Goal: Find specific page/section: Find specific page/section

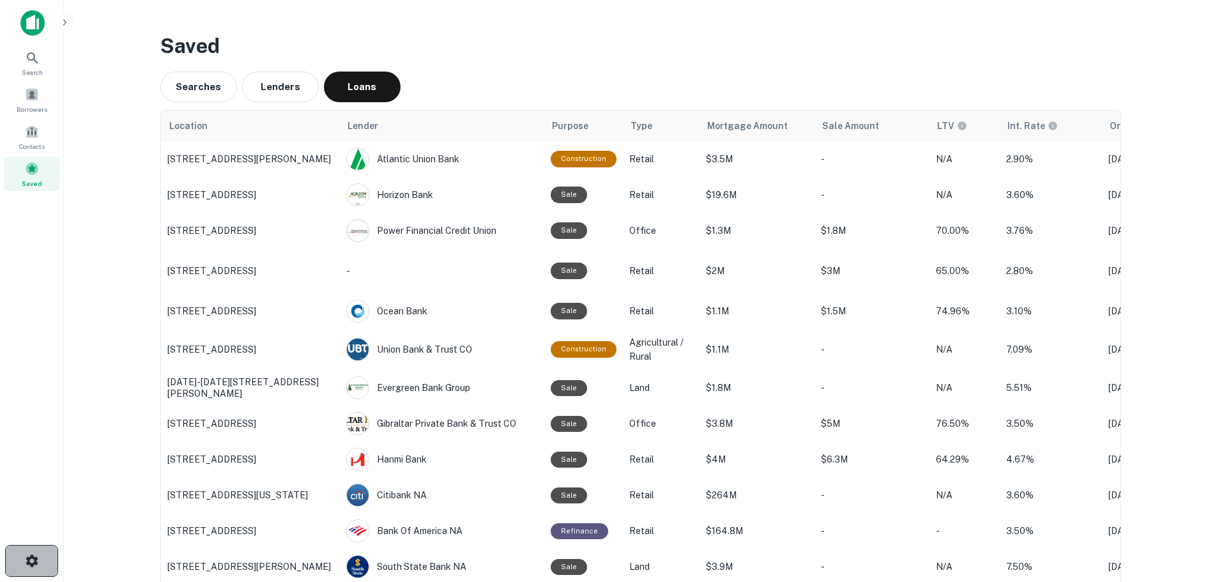
click at [35, 552] on button "button" at bounding box center [31, 561] width 53 height 32
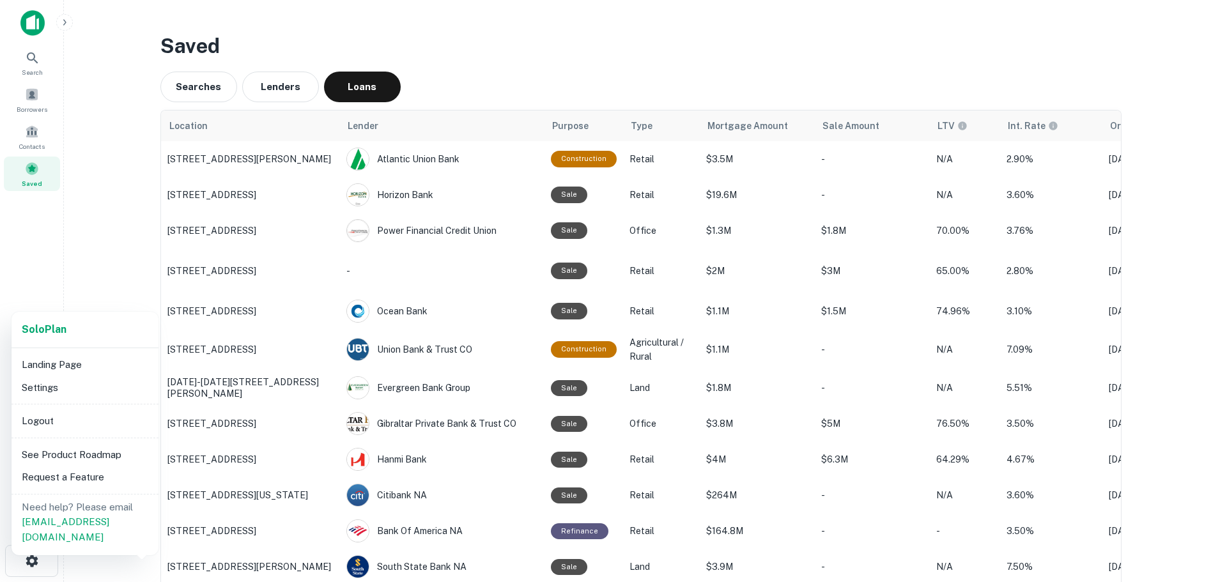
click at [74, 417] on li "Logout" at bounding box center [85, 421] width 137 height 23
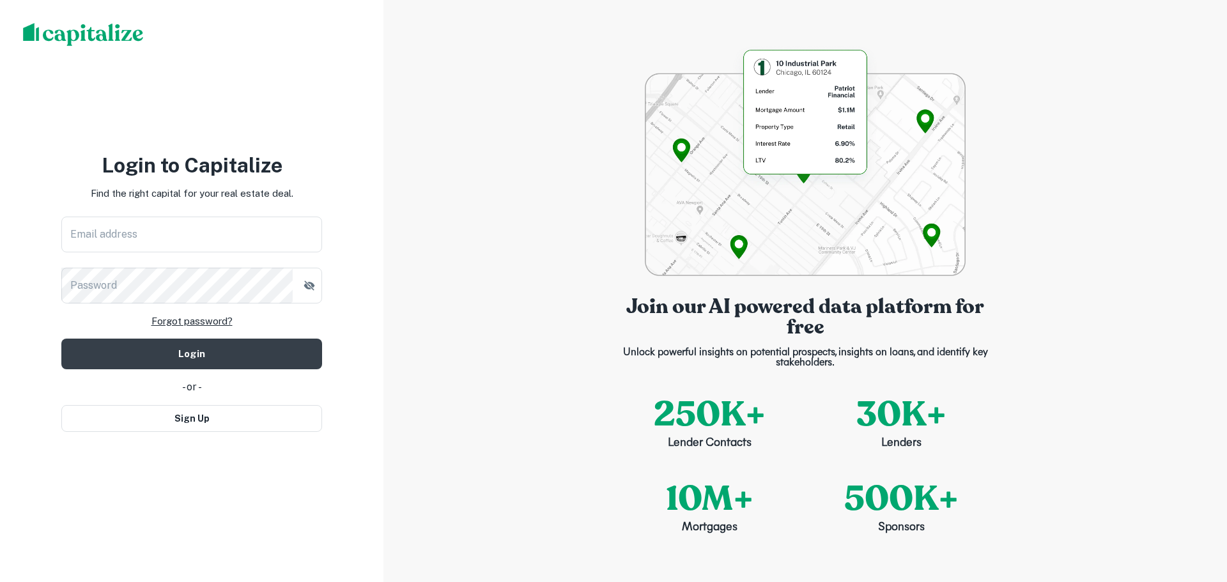
type input "**********"
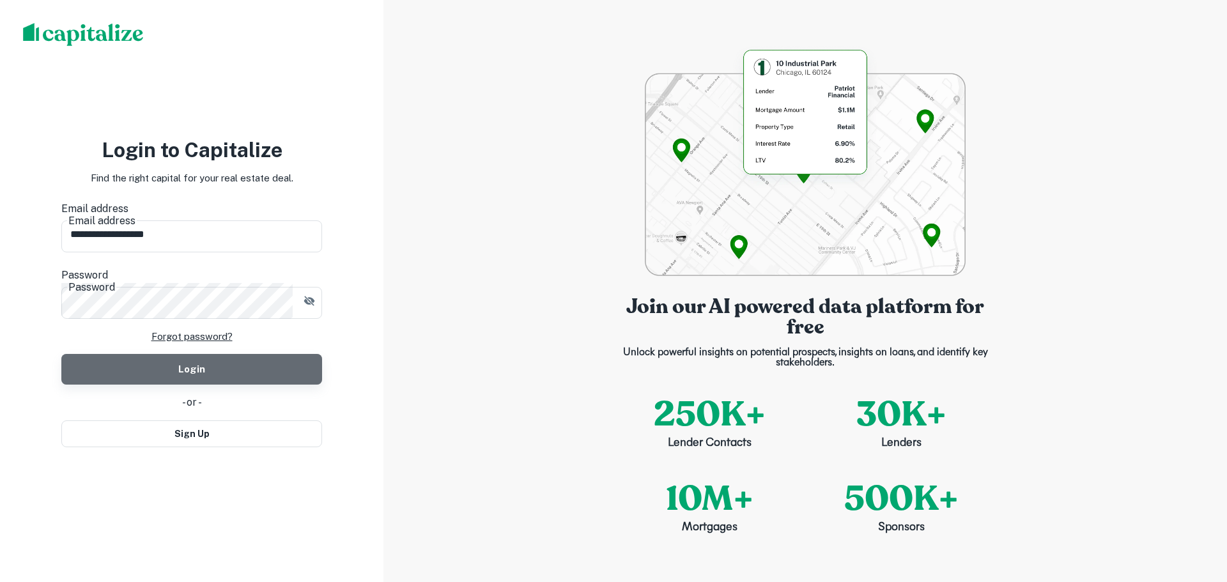
click at [210, 355] on button "Login" at bounding box center [191, 369] width 261 height 31
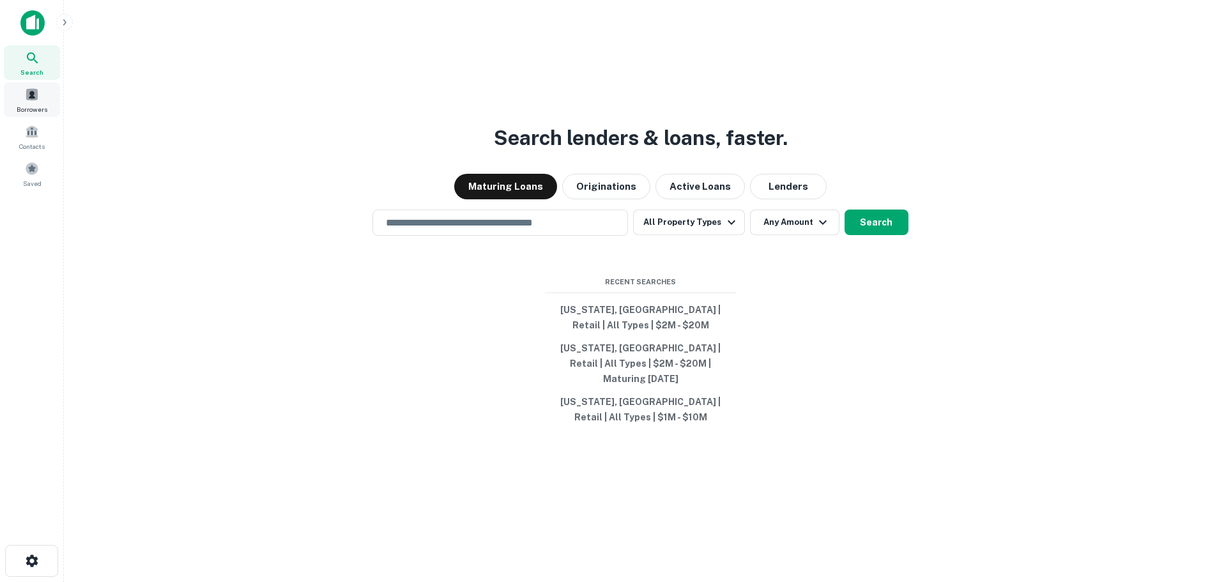
click at [19, 102] on div "Borrowers" at bounding box center [32, 99] width 56 height 35
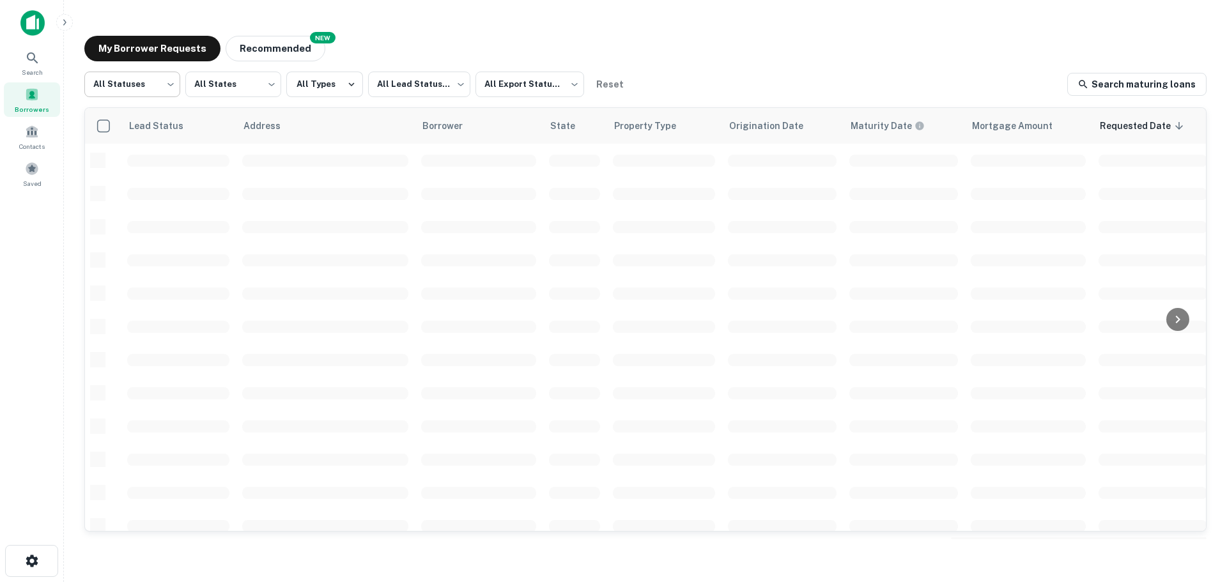
click at [169, 95] on body "Search Borrowers Contacts Saved My Borrower Requests NEW Recommended All Status…" at bounding box center [613, 291] width 1227 height 582
click at [165, 156] on li "Fulfilled" at bounding box center [132, 163] width 96 height 23
type input "*********"
click at [401, 88] on body "Search Borrowers Contacts Saved My Borrower Requests NEW Recommended Fulfilled …" at bounding box center [613, 291] width 1227 height 582
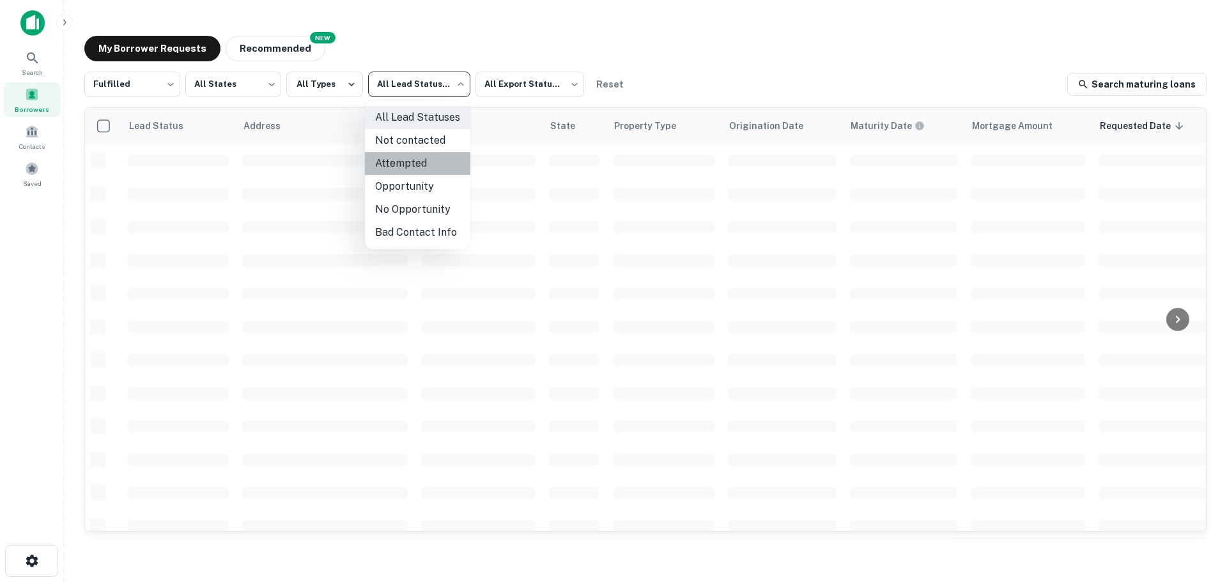
click at [406, 166] on li "Attempted" at bounding box center [417, 163] width 105 height 23
type input "*********"
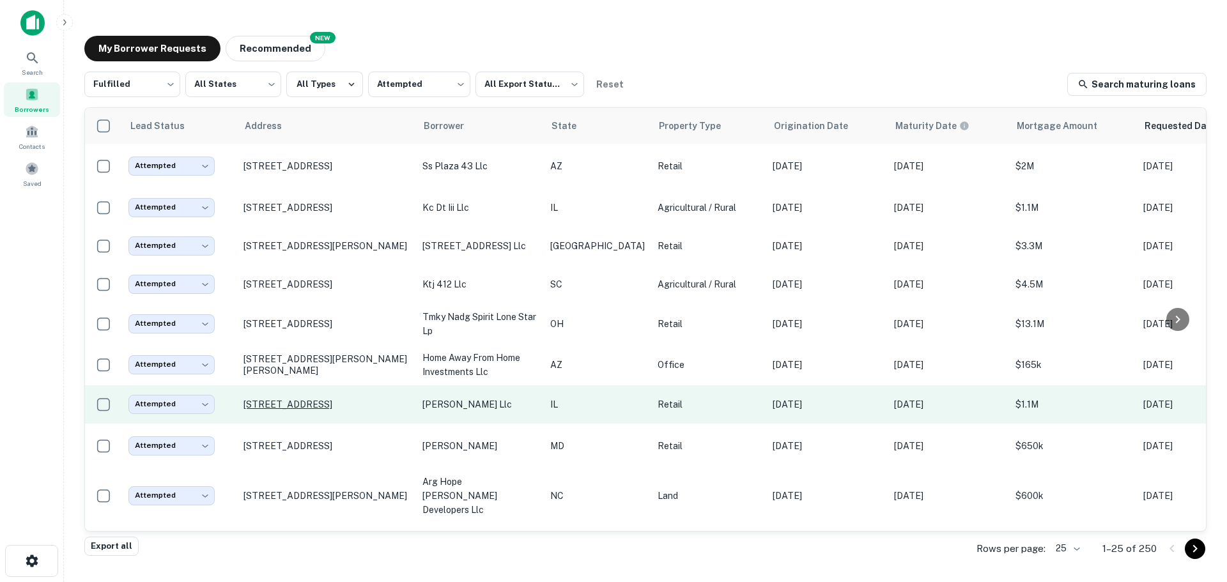
click at [376, 410] on p "[STREET_ADDRESS]" at bounding box center [326, 405] width 166 height 12
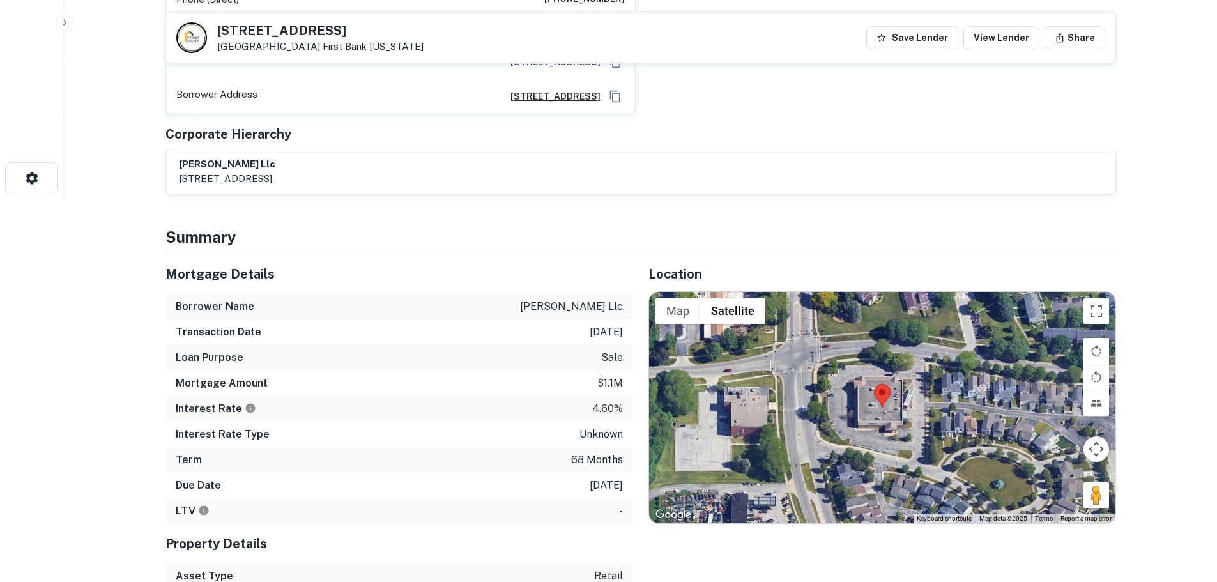
scroll to position [383, 0]
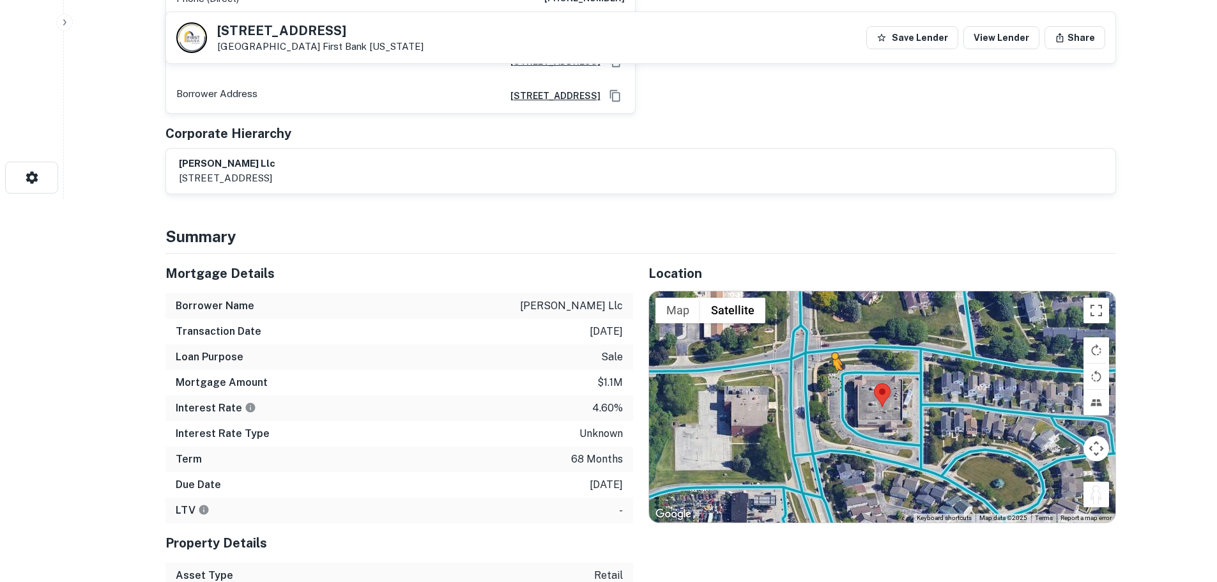
drag, startPoint x: 1107, startPoint y: 486, endPoint x: 835, endPoint y: 370, distance: 295.5
click at [835, 370] on div "To activate drag with keyboard, press Alt + Enter. Once in keyboard drag state,…" at bounding box center [882, 406] width 467 height 231
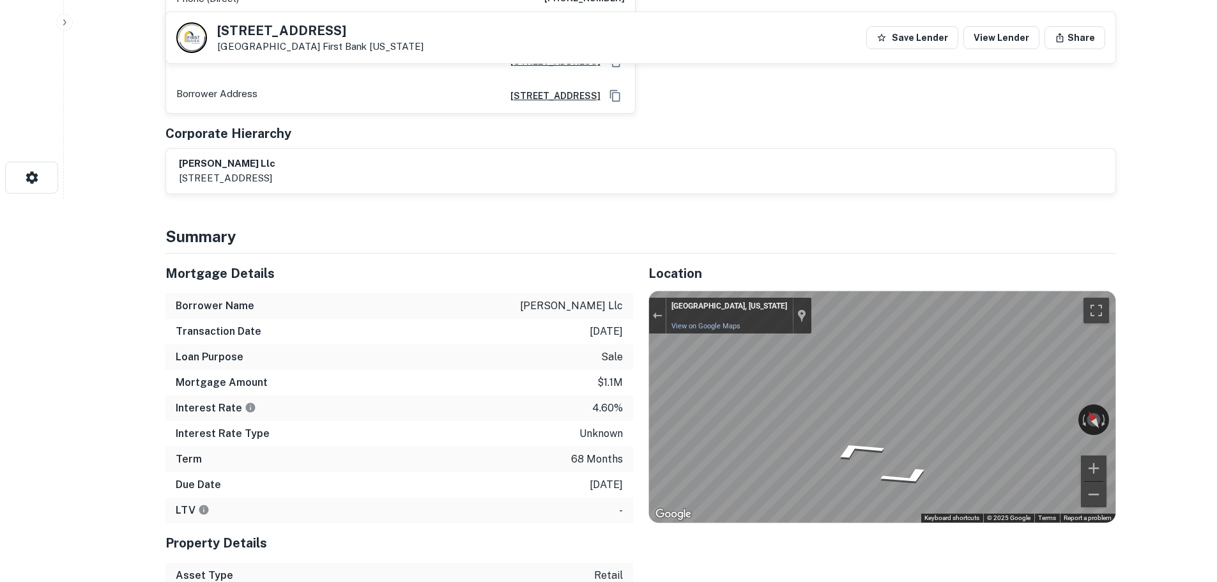
click at [517, 410] on div "Mortgage Details Borrower Name [PERSON_NAME] llc Transaction Date [DATE] Loan P…" at bounding box center [633, 460] width 966 height 412
drag, startPoint x: 1051, startPoint y: 396, endPoint x: 583, endPoint y: 387, distance: 467.2
click at [583, 387] on div "Mortgage Details Borrower Name [PERSON_NAME] llc Transaction Date [DATE] Loan P…" at bounding box center [633, 460] width 966 height 412
click at [463, 396] on div "Mortgage Details Borrower Name [PERSON_NAME] llc Transaction Date [DATE] Loan P…" at bounding box center [633, 460] width 966 height 412
click at [697, 322] on link "View on Google Maps" at bounding box center [706, 326] width 69 height 8
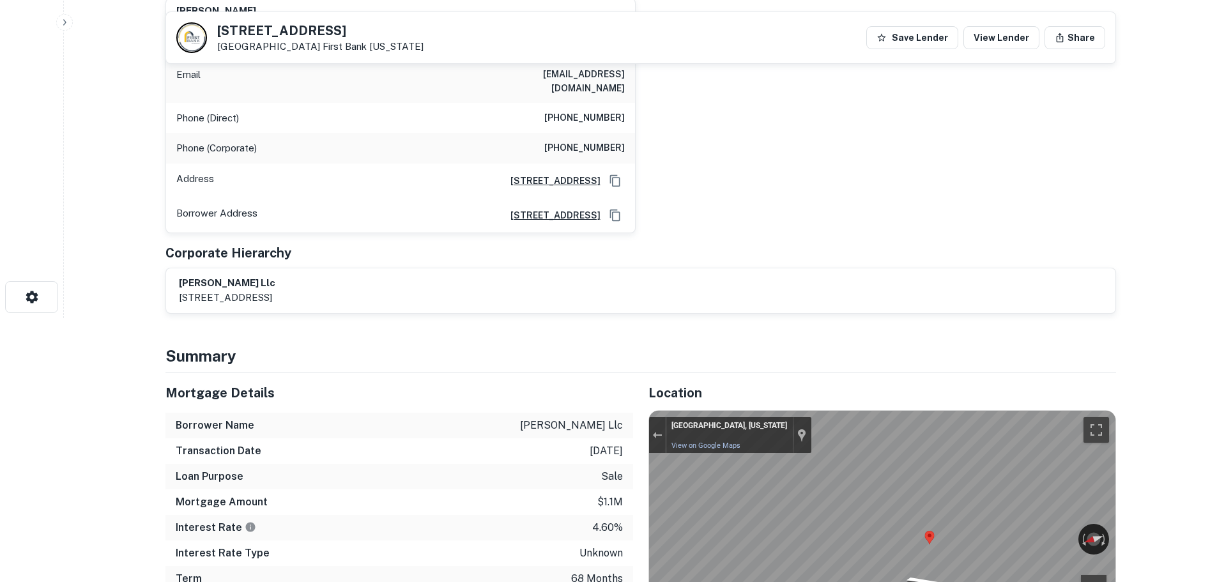
scroll to position [128, 0]
